Goal: Task Accomplishment & Management: Complete application form

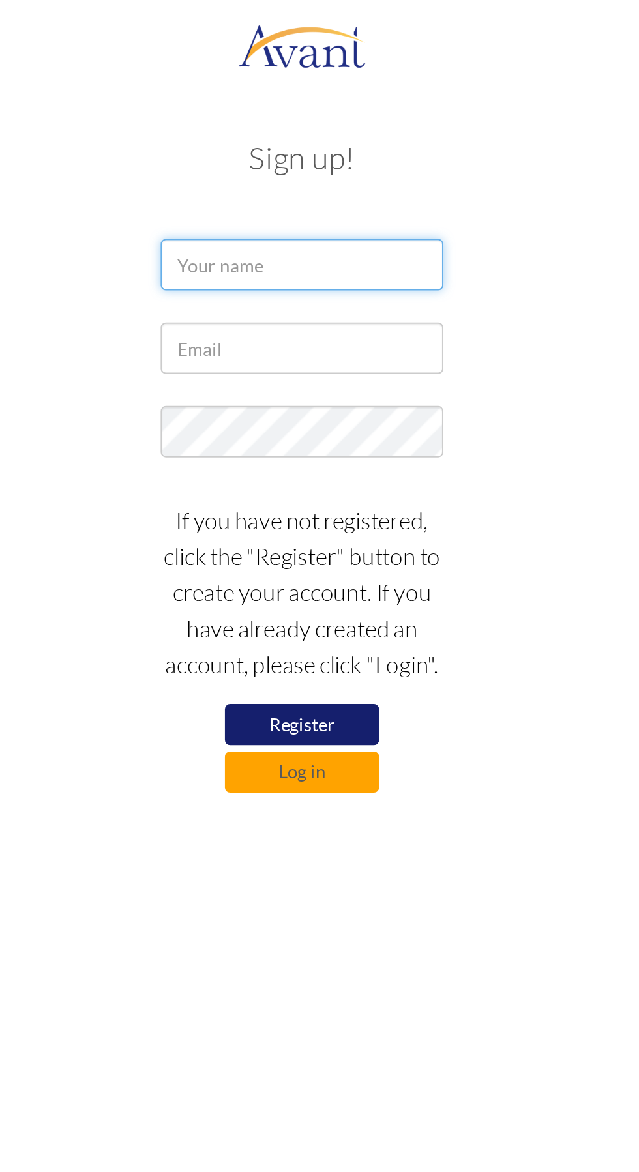
click at [367, 139] on input "text" at bounding box center [319, 134] width 143 height 26
type input "Precious [DEMOGRAPHIC_DATA] [PERSON_NAME]"
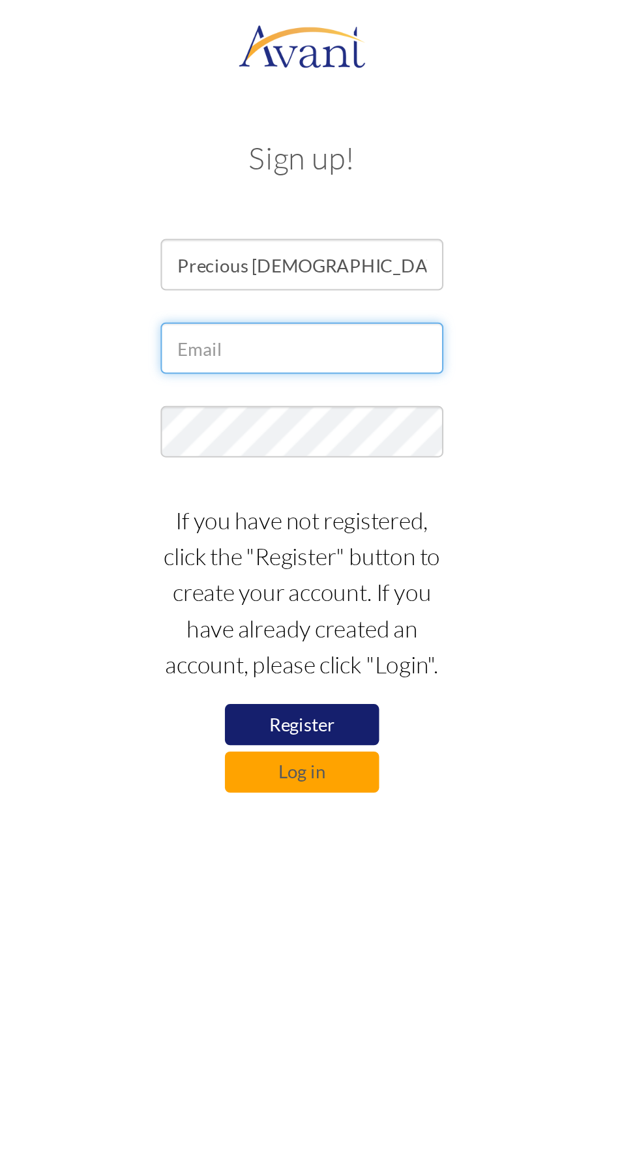
click at [368, 180] on input "text" at bounding box center [319, 177] width 143 height 26
type input "pgntalanz18@gmail.com"
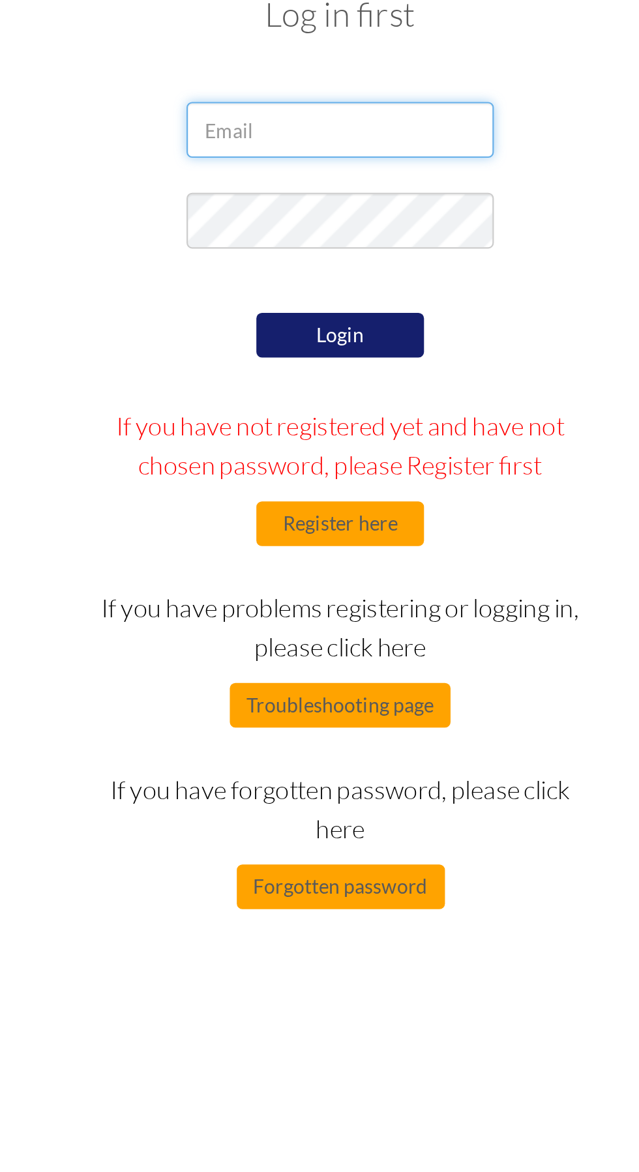
click at [364, 136] on input "email" at bounding box center [319, 134] width 143 height 26
type input "[EMAIL_ADDRESS][DOMAIN_NAME]"
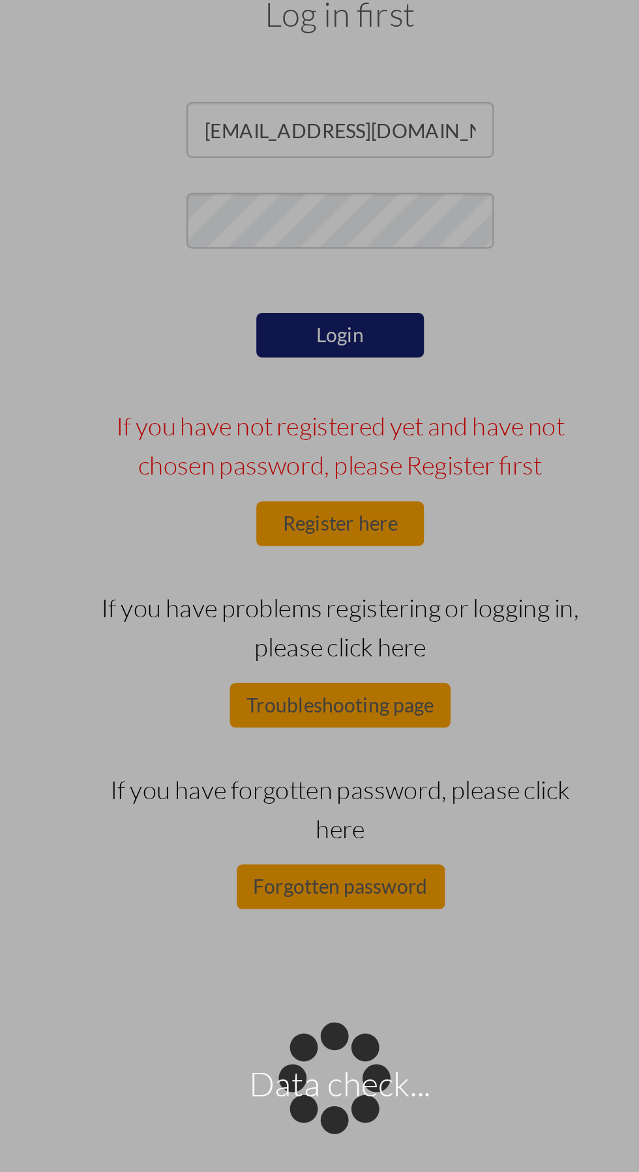
click at [329, 577] on div "Data check..." at bounding box center [319, 586] width 18 height 18
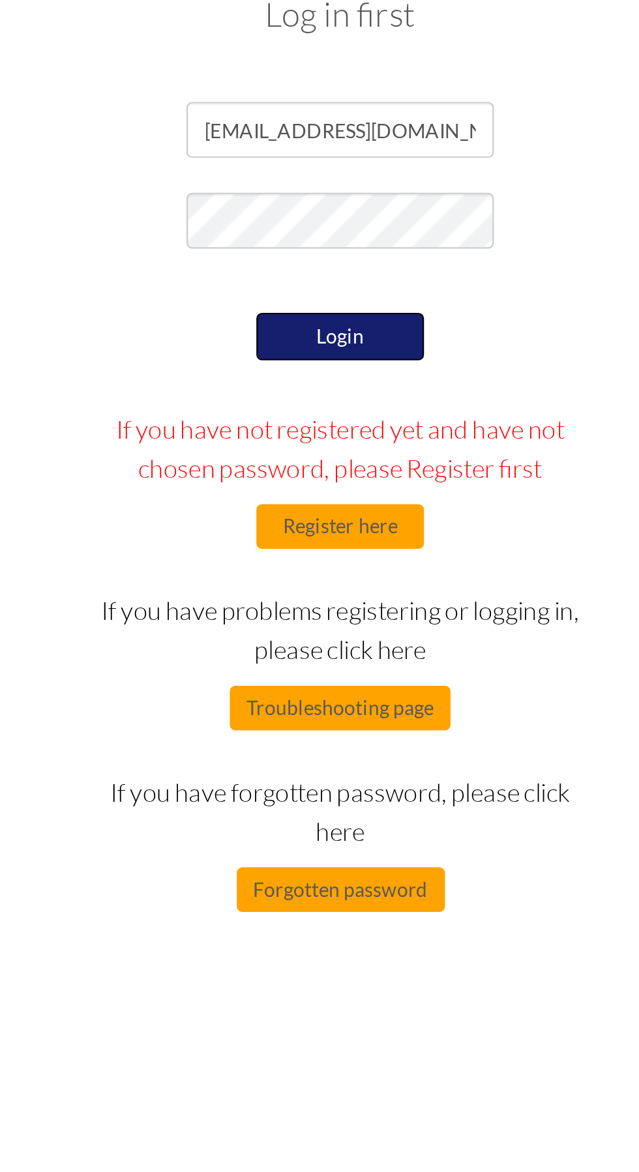
click at [339, 234] on button "Login" at bounding box center [319, 231] width 78 height 22
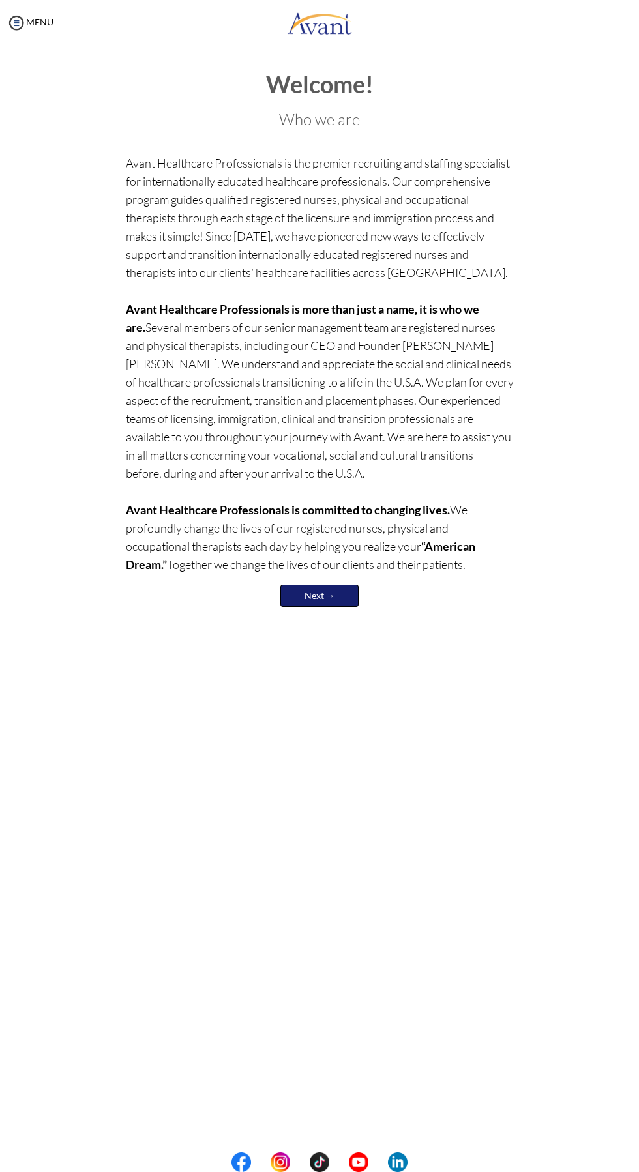
click at [345, 594] on link "Next →" at bounding box center [319, 596] width 78 height 22
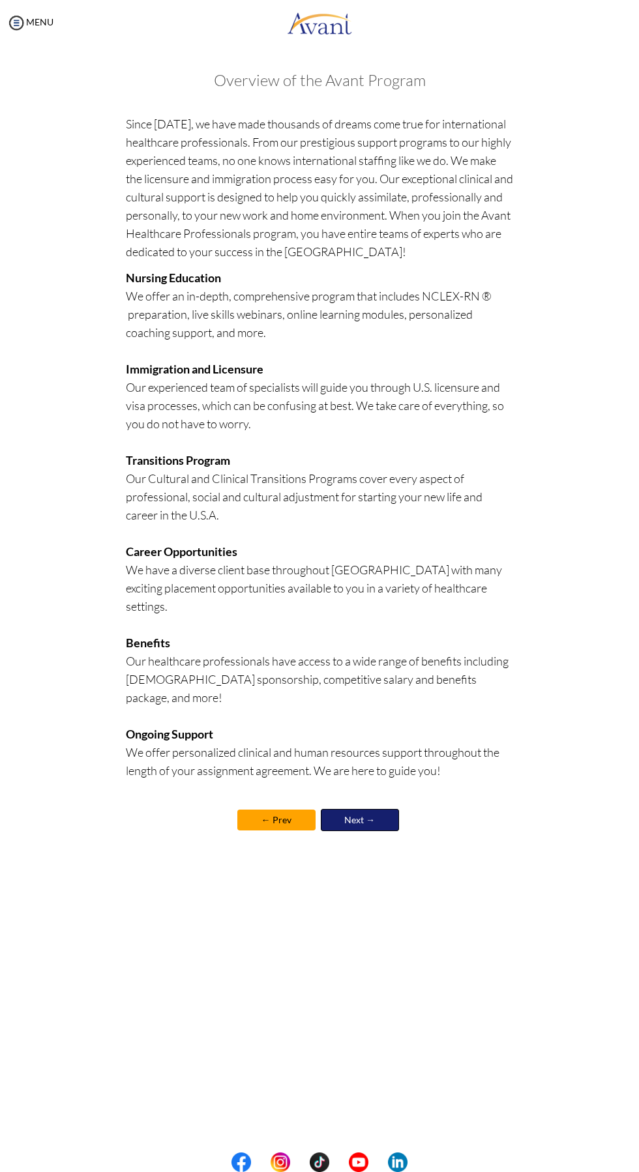
click at [376, 809] on link "Next →" at bounding box center [360, 820] width 78 height 22
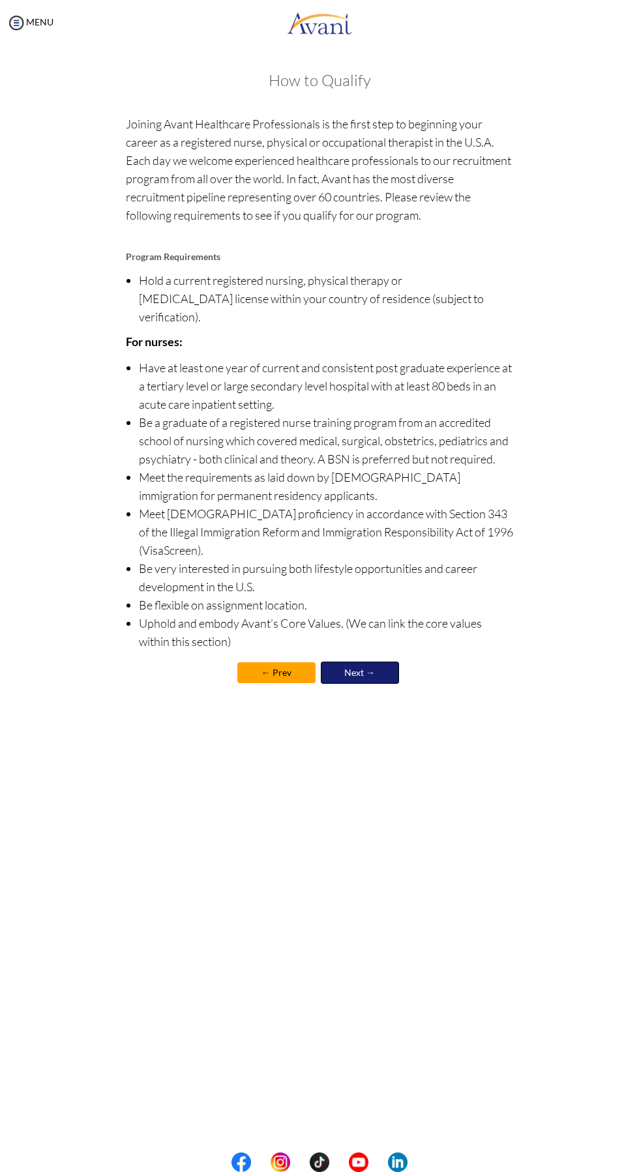
click at [383, 662] on link "Next →" at bounding box center [360, 673] width 78 height 22
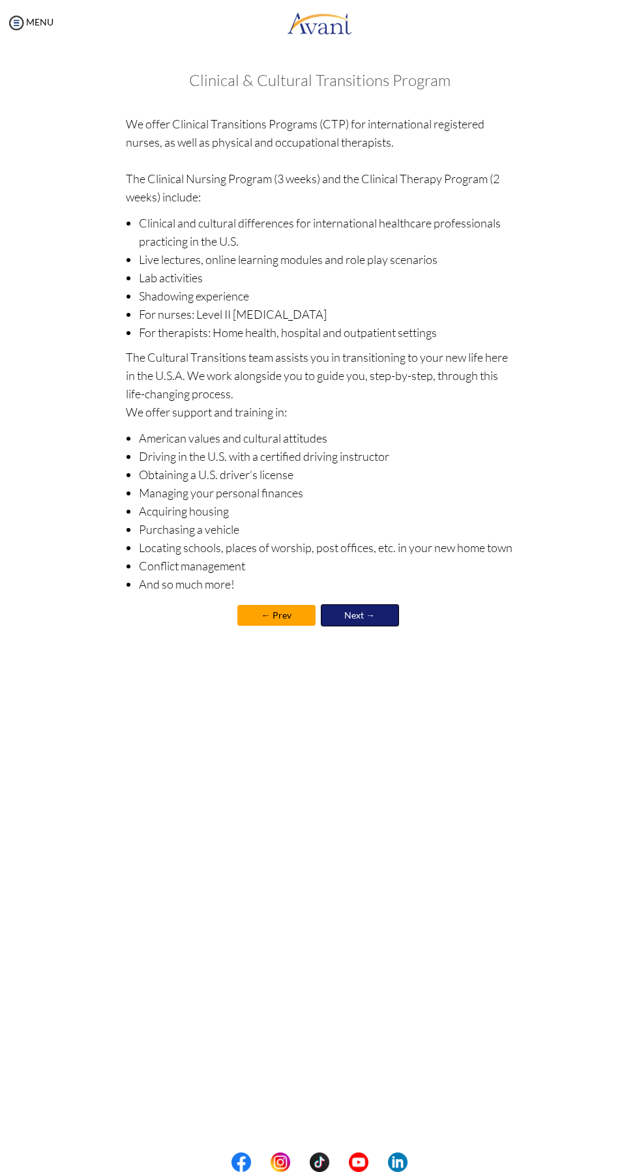
click at [390, 612] on link "Next →" at bounding box center [360, 615] width 78 height 22
